Goal: Task Accomplishment & Management: Complete application form

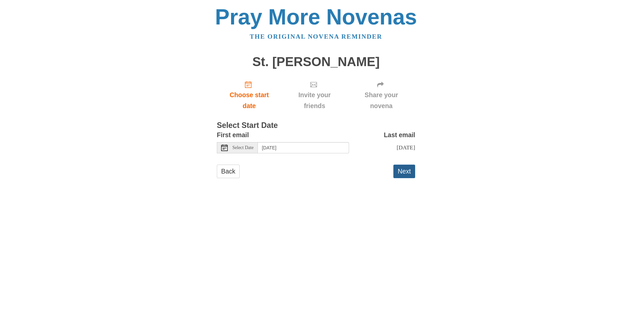
click at [412, 178] on button "Next" at bounding box center [404, 172] width 22 height 14
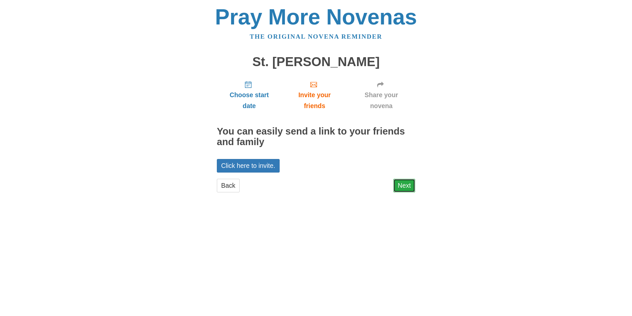
click at [406, 188] on link "Next" at bounding box center [404, 186] width 22 height 14
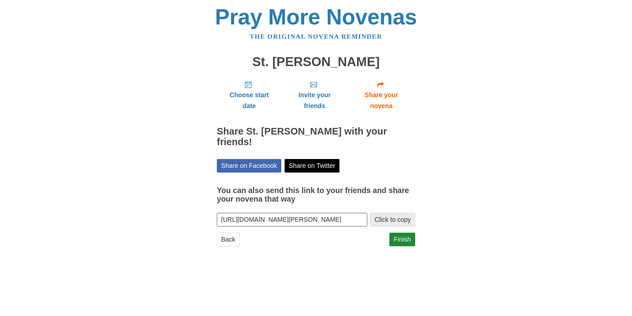
click at [383, 213] on button "Click to copy" at bounding box center [392, 220] width 45 height 14
click at [409, 233] on link "Finish" at bounding box center [402, 240] width 26 height 14
